Goal: Check status: Check status

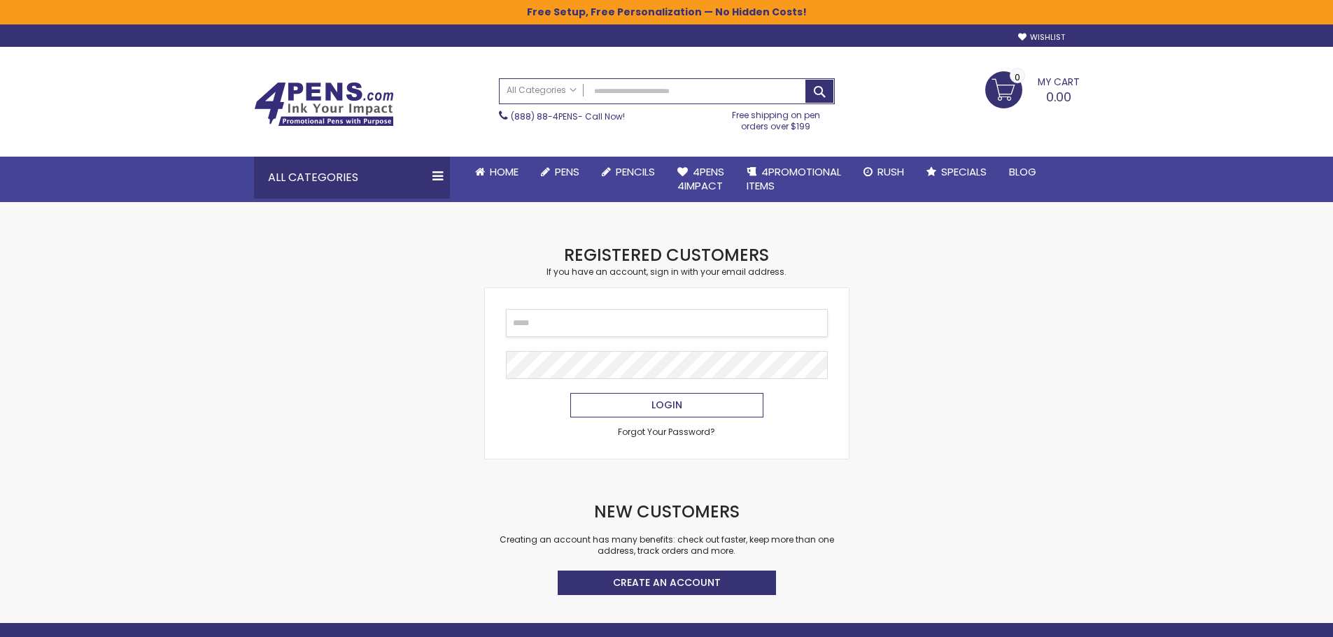
type input "**********"
click at [663, 416] on button "Login" at bounding box center [666, 405] width 193 height 24
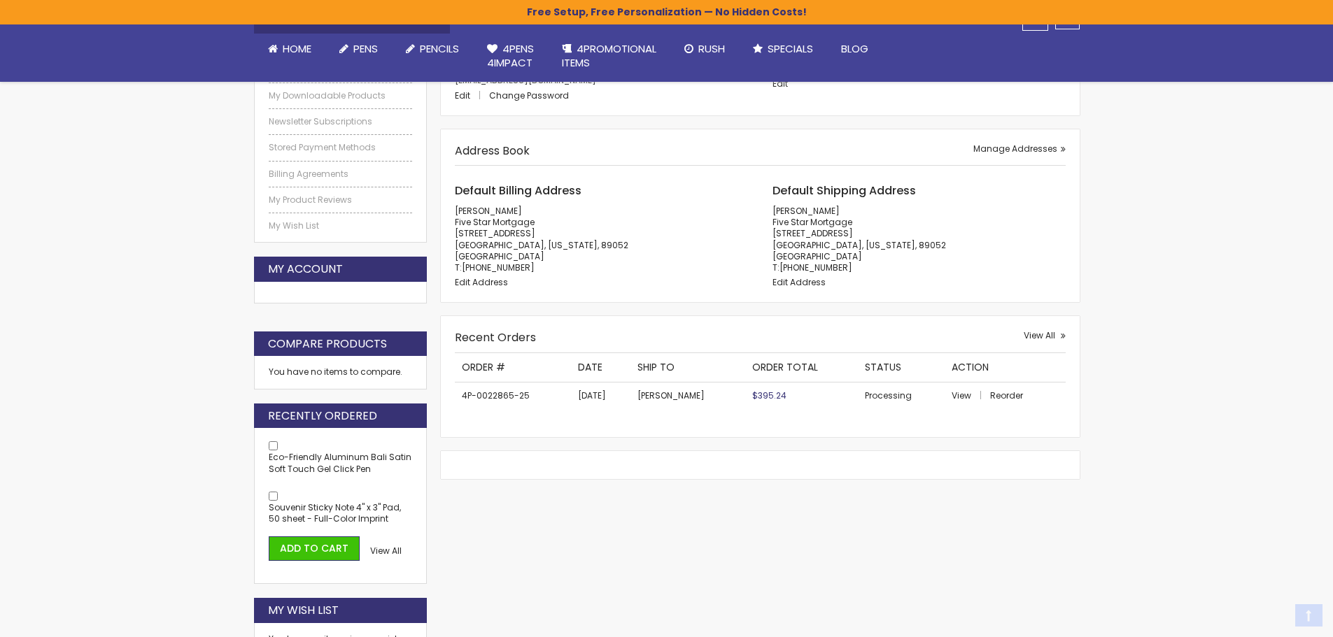
scroll to position [280, 0]
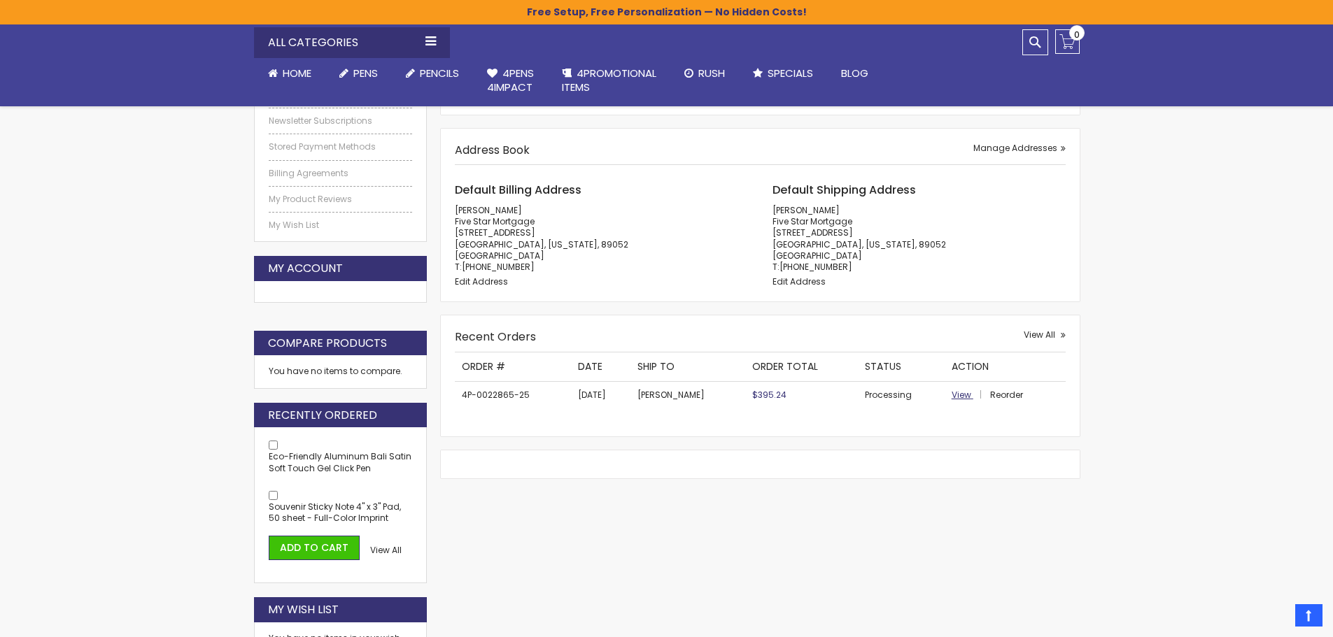
click at [963, 395] on span "View" at bounding box center [962, 395] width 20 height 12
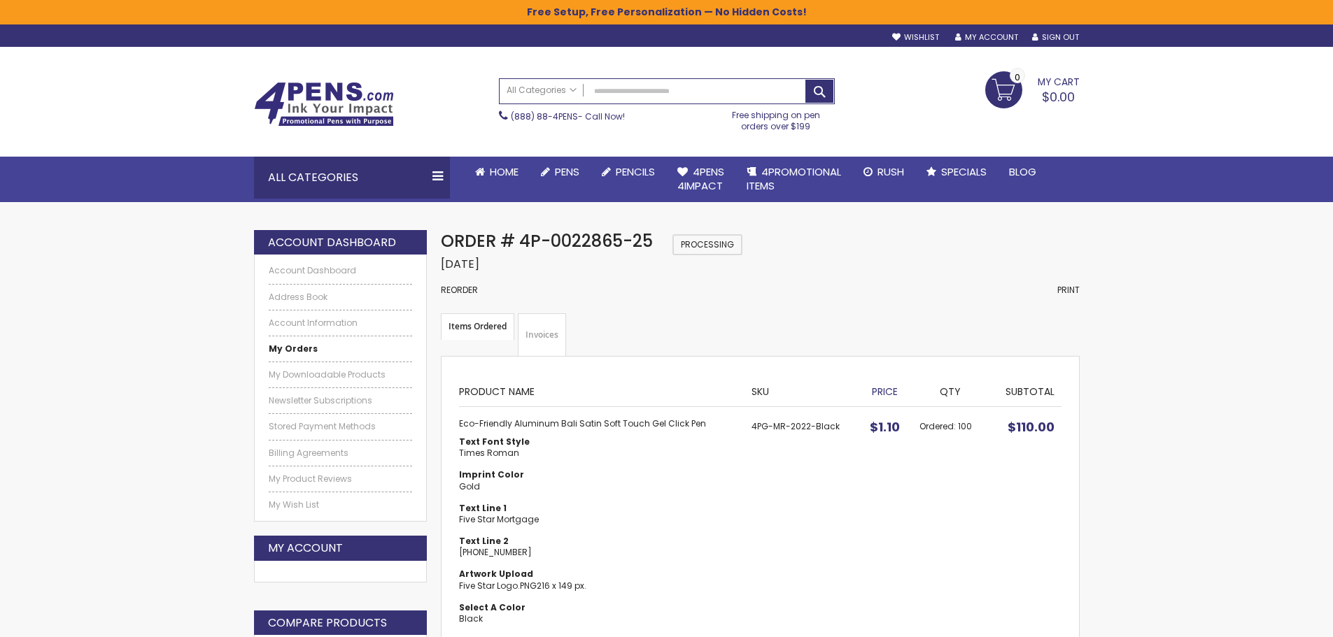
drag, startPoint x: 495, startPoint y: 332, endPoint x: 605, endPoint y: 323, distance: 109.5
click at [495, 331] on strong "Items Ordered" at bounding box center [477, 326] width 73 height 27
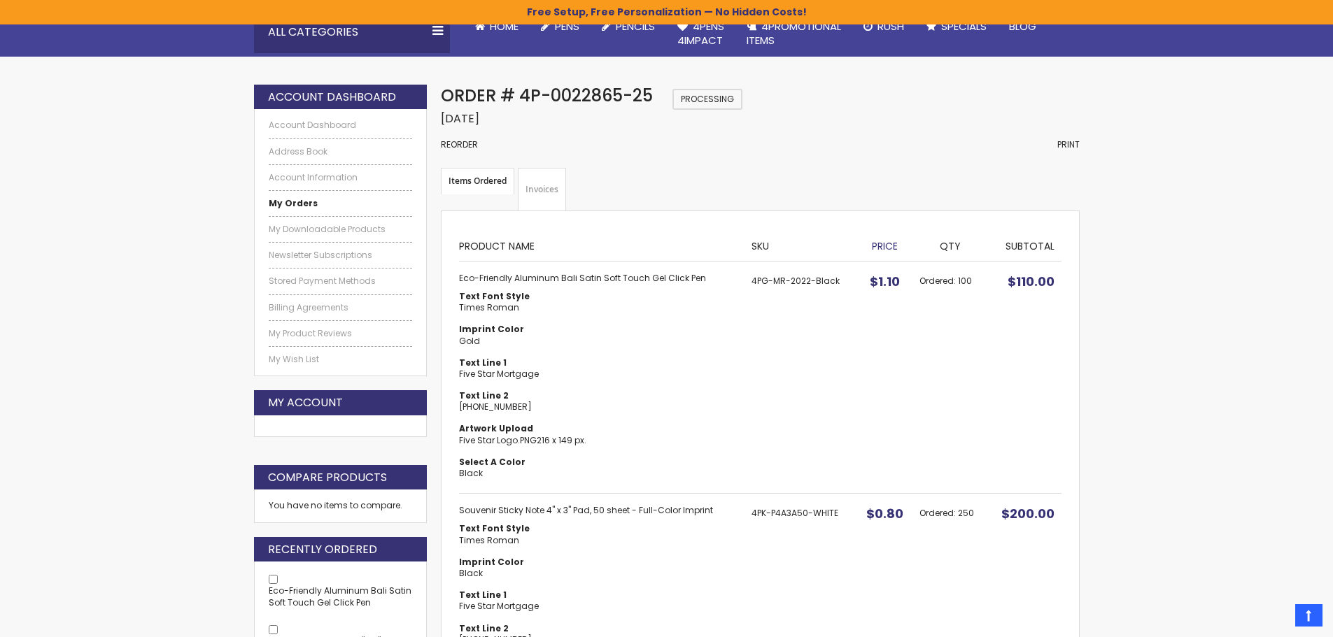
scroll to position [140, 0]
